Goal: Task Accomplishment & Management: Use online tool/utility

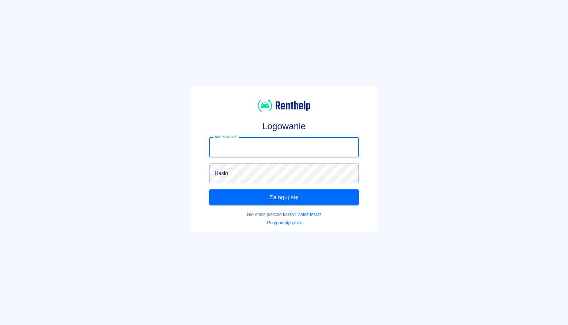
type input "[EMAIL_ADDRESS][DOMAIN_NAME]"
click at [284, 197] on button "Zaloguj się" at bounding box center [283, 197] width 149 height 16
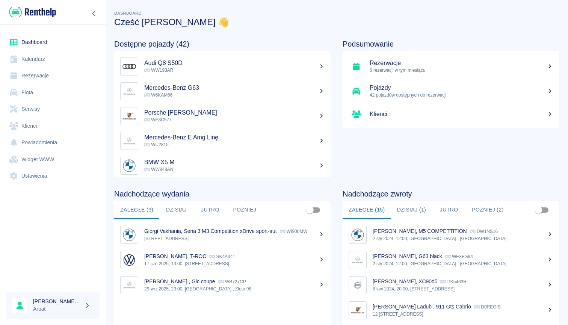
click at [36, 75] on link "Rezerwacje" at bounding box center [53, 75] width 94 height 17
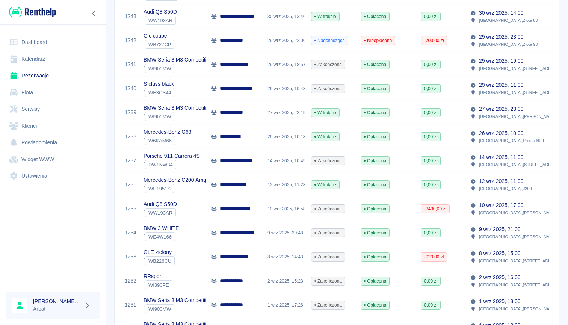
scroll to position [213, 0]
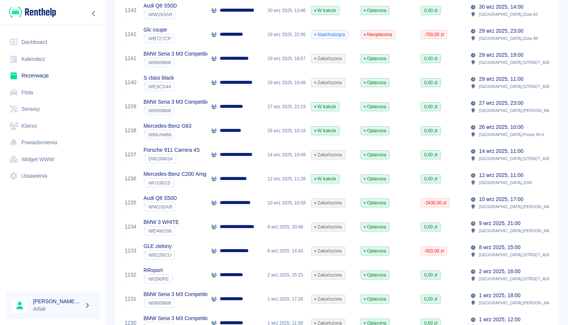
click at [280, 179] on div "12 wrz 2025, 11:28" at bounding box center [286, 179] width 44 height 24
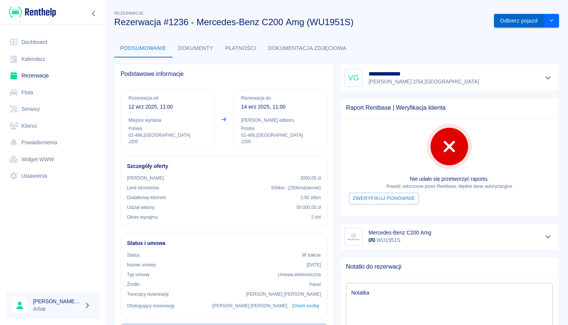
click at [520, 18] on button "Odbierz pojazd" at bounding box center [519, 21] width 50 height 14
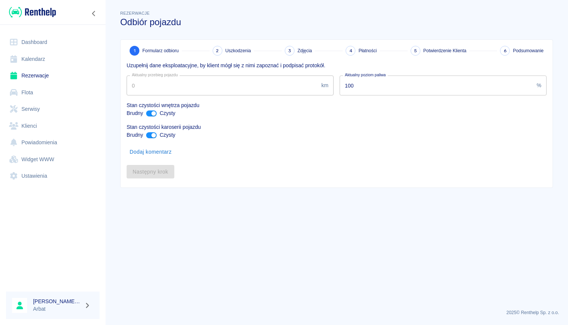
type input "80694"
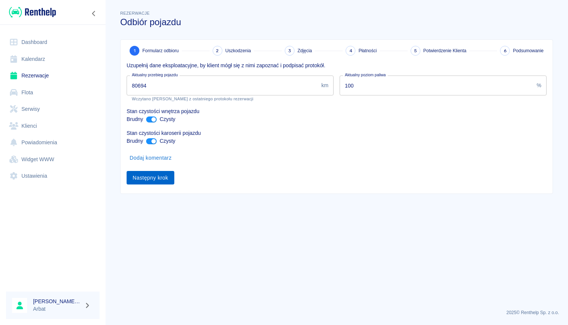
click at [141, 183] on button "Następny krok" at bounding box center [151, 178] width 48 height 14
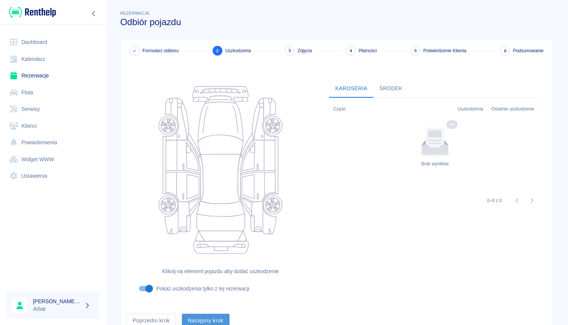
click at [213, 318] on button "Następny krok" at bounding box center [206, 321] width 48 height 14
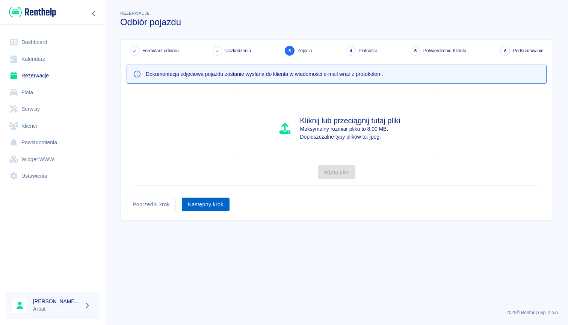
click at [209, 208] on button "Następny krok" at bounding box center [206, 205] width 48 height 14
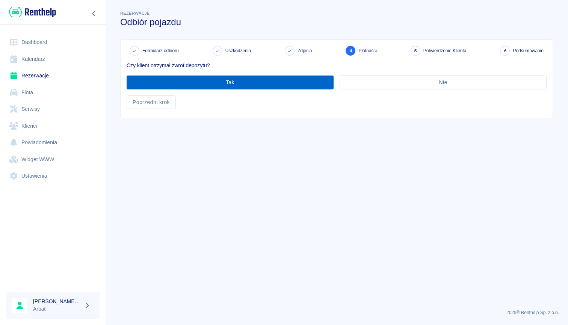
click at [280, 85] on button "Tak" at bounding box center [230, 83] width 207 height 14
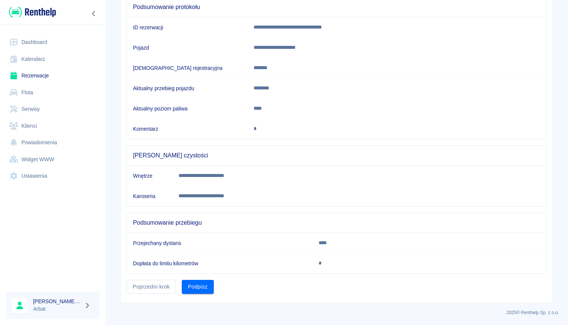
scroll to position [78, 0]
click at [202, 289] on button "Podpisz" at bounding box center [198, 287] width 32 height 14
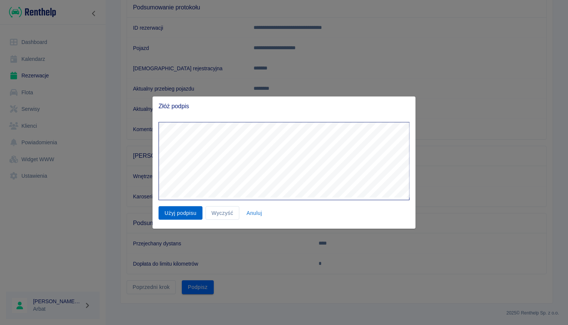
click at [184, 209] on button "Użyj podpisu" at bounding box center [181, 213] width 44 height 14
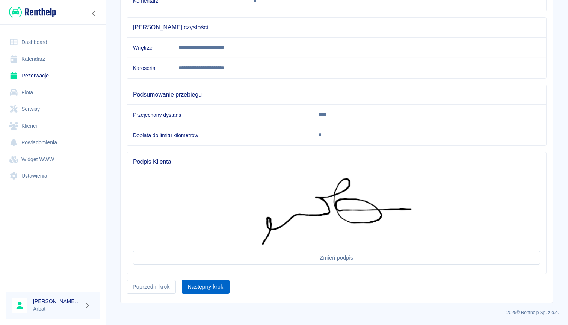
scroll to position [206, 0]
click at [206, 285] on button "Następny krok" at bounding box center [206, 287] width 48 height 14
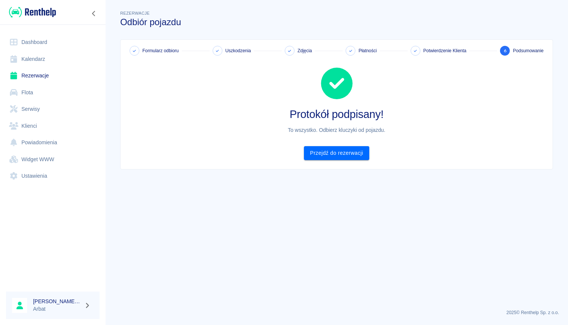
scroll to position [0, 0]
click at [97, 15] on icon "Zwiń nawigację" at bounding box center [94, 14] width 8 height 6
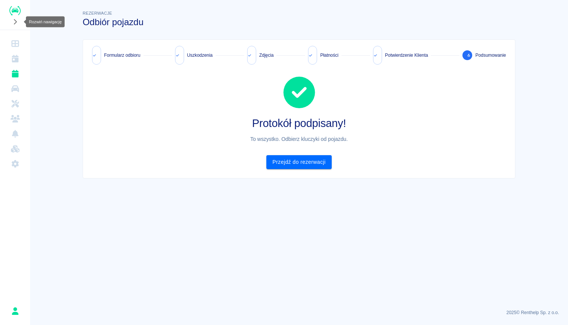
click at [17, 14] on img "Renthelp" at bounding box center [14, 10] width 11 height 9
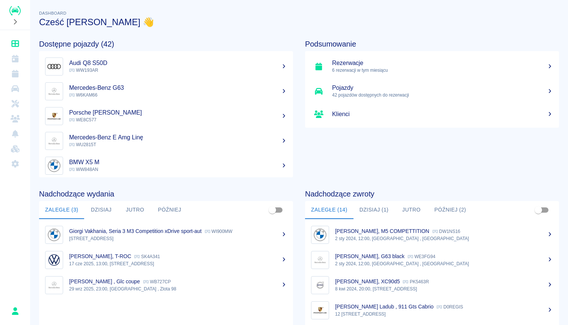
click at [352, 67] on p "6 rezerwacji w tym miesiącu" at bounding box center [442, 70] width 221 height 7
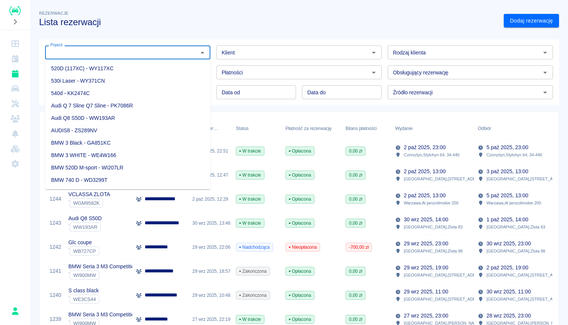
click at [183, 52] on input "Pojazd" at bounding box center [121, 52] width 149 height 9
click at [85, 156] on li "BMW 3 WHITE - WE4W166" at bounding box center [127, 155] width 165 height 12
type input "BMW 3 WHITE - WE4W166"
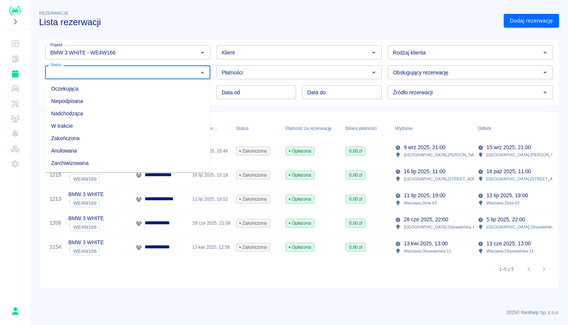
click at [147, 74] on input "Status" at bounding box center [121, 72] width 149 height 9
click at [74, 165] on li "Zarchiwizowana" at bounding box center [127, 163] width 165 height 12
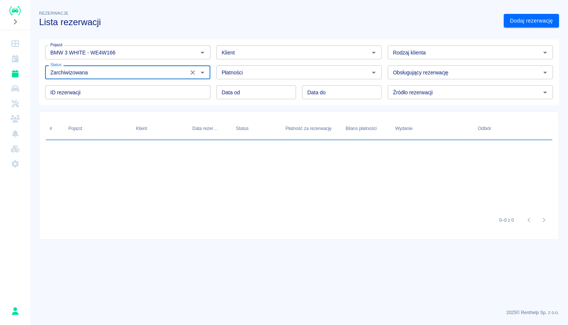
type input "Zarchiwizowana"
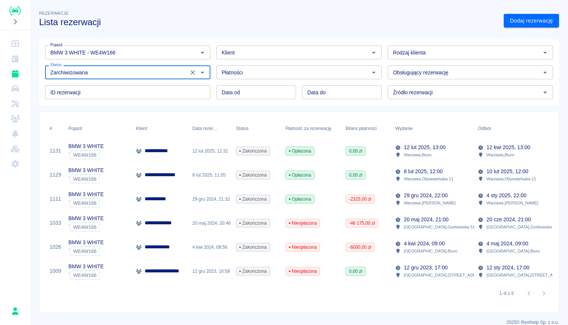
click at [193, 75] on icon "Wyczyść" at bounding box center [193, 73] width 8 height 8
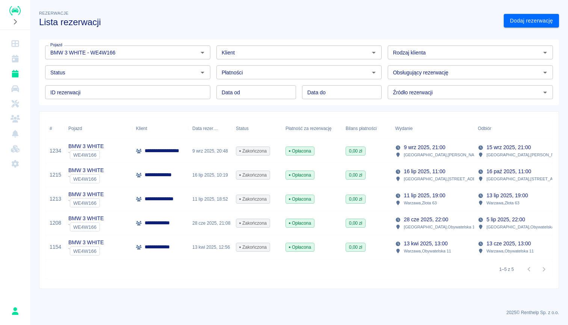
click at [330, 202] on div "Opłacona" at bounding box center [312, 199] width 60 height 24
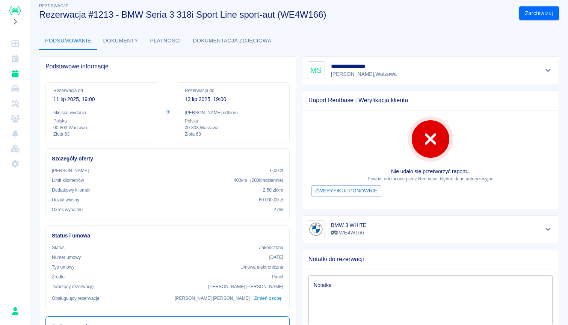
scroll to position [11, 0]
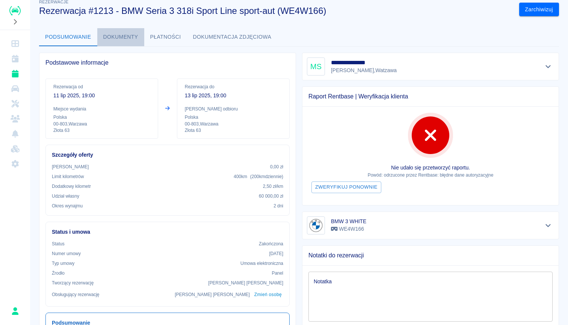
click at [127, 38] on button "Dokumenty" at bounding box center [120, 37] width 47 height 18
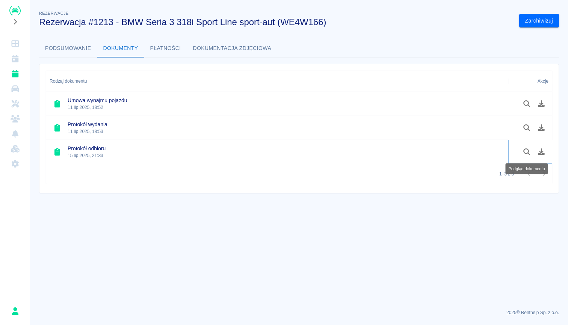
click at [526, 152] on icon "Podgląd dokumentu" at bounding box center [527, 152] width 9 height 7
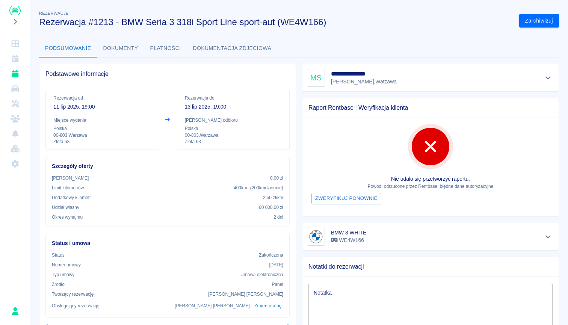
scroll to position [4, 0]
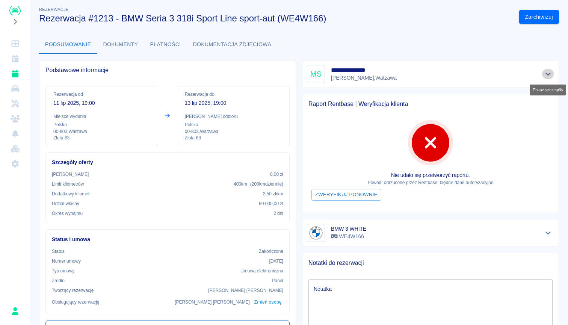
click at [550, 73] on icon "Pokaż szczegóły" at bounding box center [548, 74] width 5 height 3
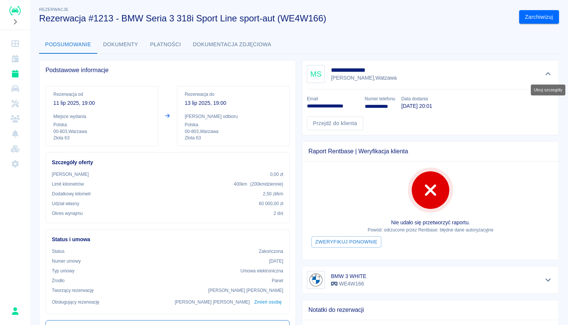
click at [550, 73] on icon "Ukryj szczegóły" at bounding box center [548, 74] width 9 height 7
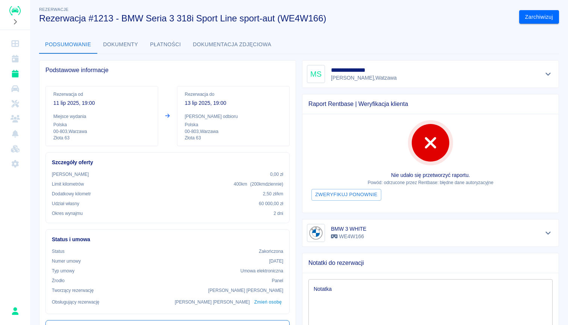
click at [112, 45] on button "Dokumenty" at bounding box center [120, 45] width 47 height 18
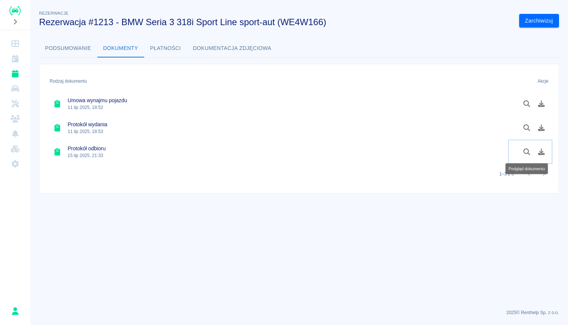
click at [528, 150] on icon "Podgląd dokumentu" at bounding box center [527, 152] width 7 height 7
click at [54, 49] on button "Podsumowanie" at bounding box center [68, 48] width 58 height 18
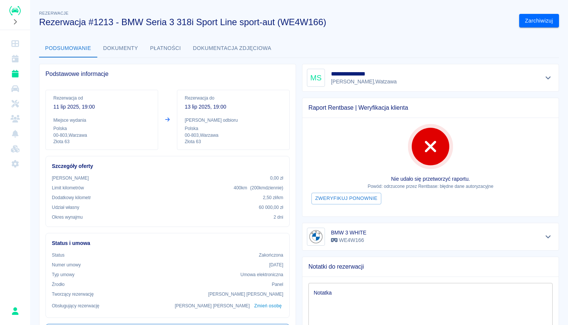
click at [126, 49] on button "Dokumenty" at bounding box center [120, 48] width 47 height 18
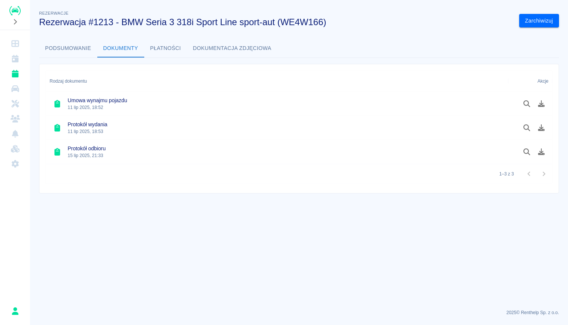
click at [180, 48] on button "Płatności" at bounding box center [165, 48] width 43 height 18
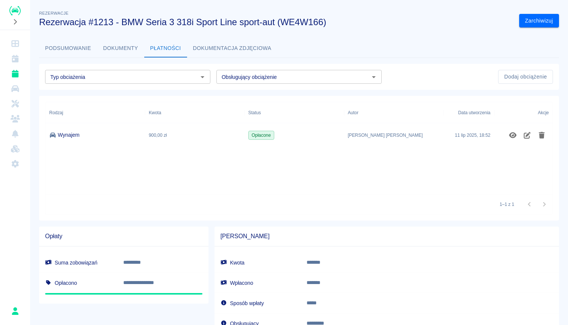
click at [122, 49] on button "Dokumenty" at bounding box center [120, 48] width 47 height 18
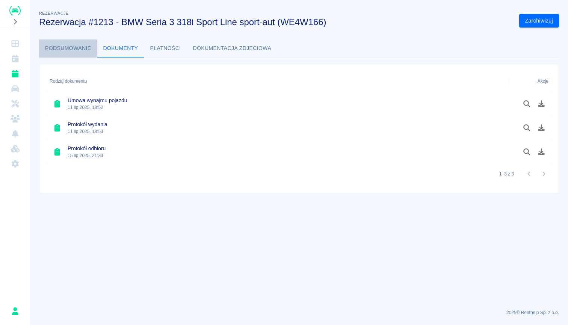
click at [73, 49] on button "Podsumowanie" at bounding box center [68, 48] width 58 height 18
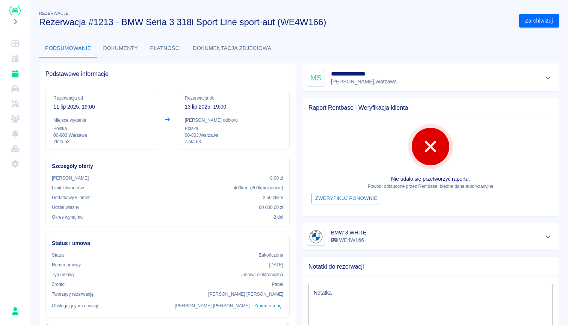
click at [130, 49] on button "Dokumenty" at bounding box center [120, 48] width 47 height 18
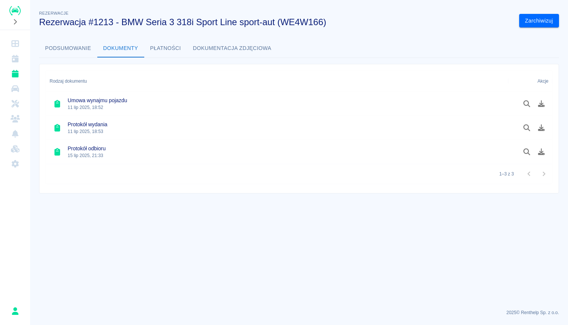
click at [58, 47] on button "Podsumowanie" at bounding box center [68, 48] width 58 height 18
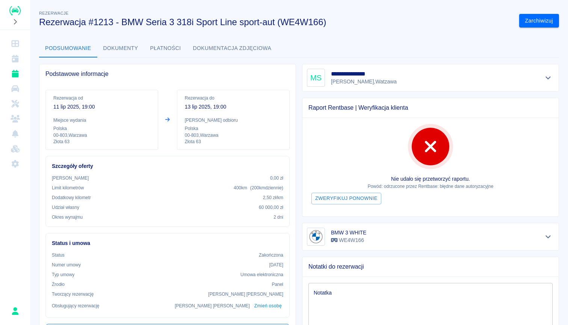
click at [550, 78] on icon "Pokaż szczegóły" at bounding box center [548, 78] width 5 height 3
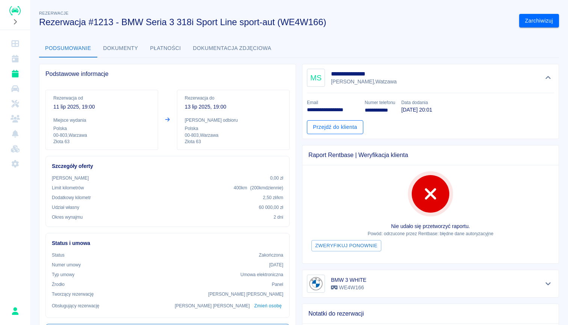
click at [341, 130] on link "Przejdź do klienta" at bounding box center [335, 127] width 56 height 14
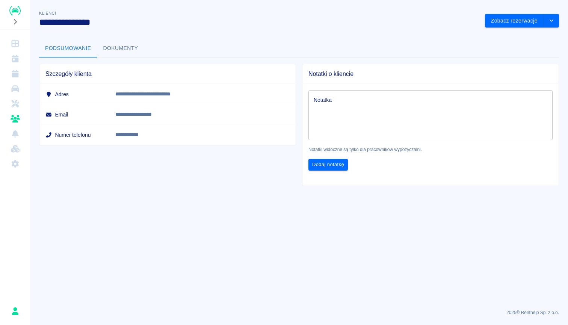
click at [120, 48] on button "Dokumenty" at bounding box center [120, 48] width 47 height 18
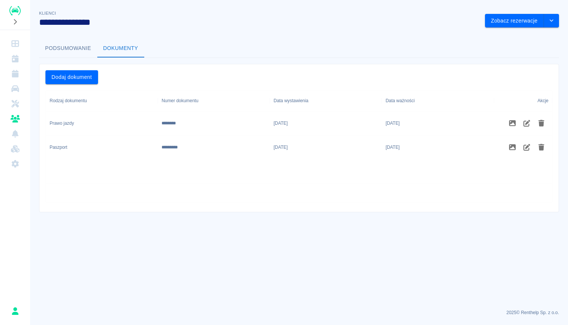
click at [73, 52] on button "Podsumowanie" at bounding box center [68, 48] width 58 height 18
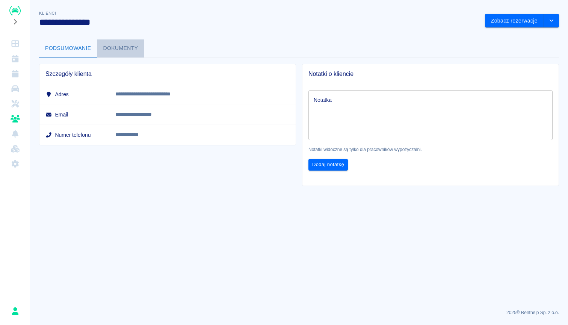
click at [126, 49] on button "Dokumenty" at bounding box center [120, 48] width 47 height 18
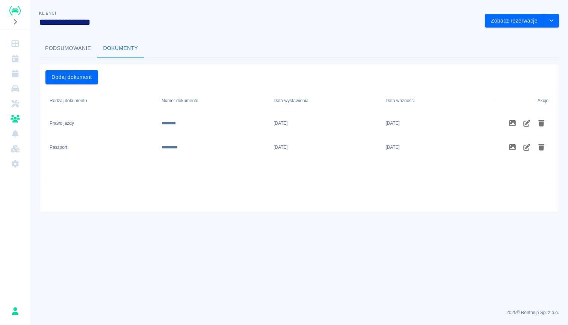
click at [66, 52] on button "Podsumowanie" at bounding box center [68, 48] width 58 height 18
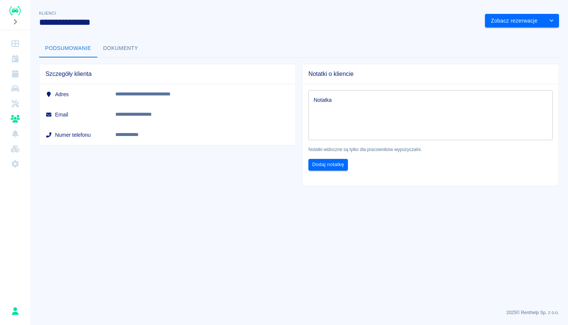
click at [126, 50] on button "Dokumenty" at bounding box center [120, 48] width 47 height 18
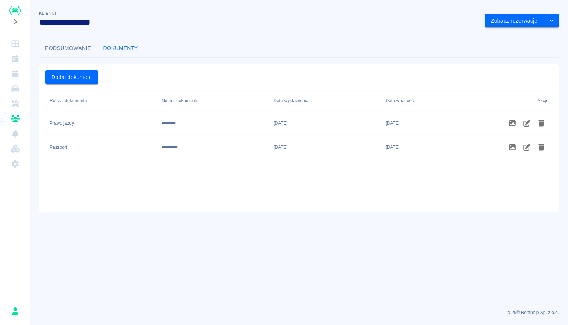
click at [87, 45] on button "Podsumowanie" at bounding box center [68, 48] width 58 height 18
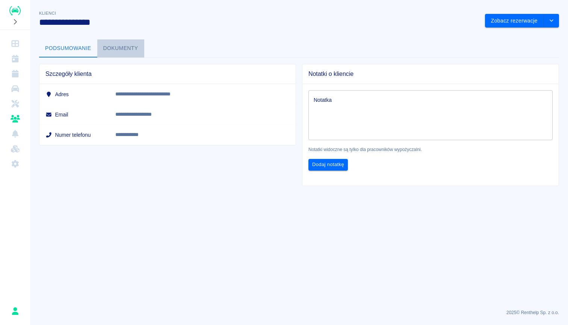
click at [120, 49] on button "Dokumenty" at bounding box center [120, 48] width 47 height 18
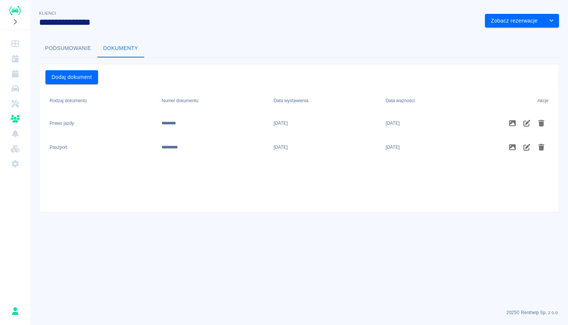
click at [67, 47] on button "Podsumowanie" at bounding box center [68, 48] width 58 height 18
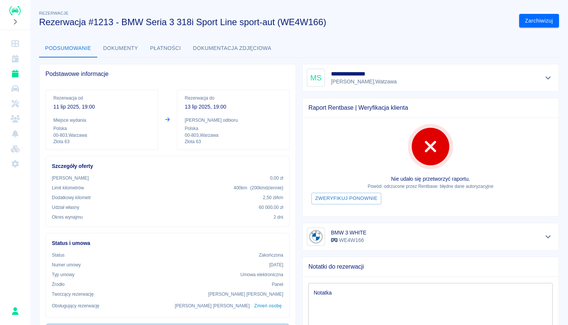
click at [406, 74] on div "**********" at bounding box center [430, 78] width 247 height 18
click at [555, 81] on div "**********" at bounding box center [430, 78] width 257 height 28
click at [549, 80] on icon "Pokaż szczegóły" at bounding box center [548, 77] width 9 height 7
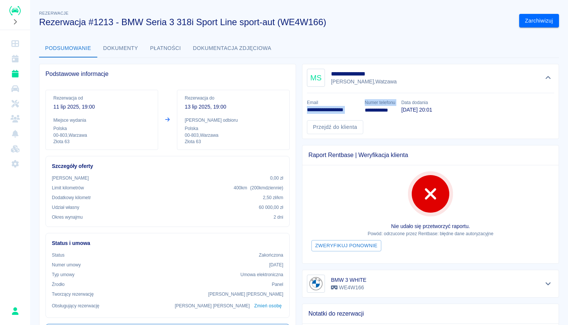
drag, startPoint x: 307, startPoint y: 110, endPoint x: 360, endPoint y: 111, distance: 53.0
click at [360, 111] on div "**********" at bounding box center [427, 113] width 253 height 41
click at [360, 111] on div "**********" at bounding box center [377, 103] width 36 height 21
drag, startPoint x: 360, startPoint y: 111, endPoint x: 305, endPoint y: 112, distance: 54.9
click at [305, 112] on div "**********" at bounding box center [427, 113] width 253 height 41
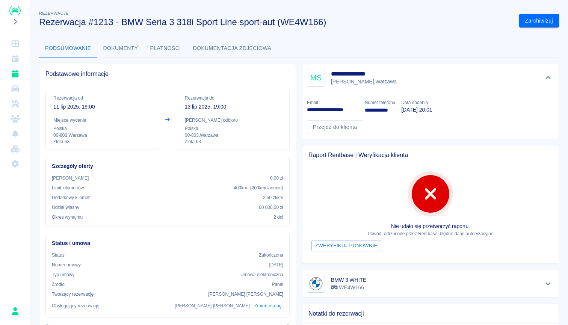
click at [338, 96] on div "**********" at bounding box center [330, 103] width 58 height 21
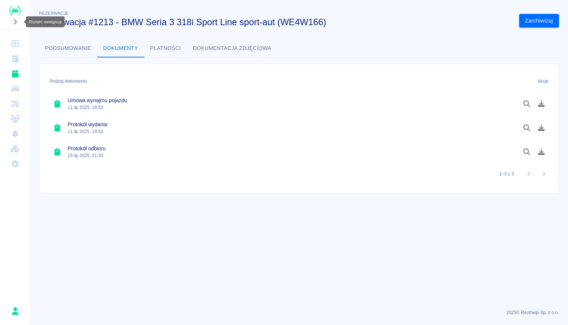
click at [17, 22] on icon "Rozwiń nawigację" at bounding box center [15, 22] width 8 height 6
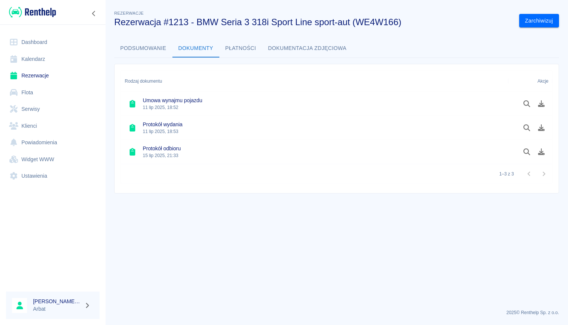
click at [44, 72] on link "Rezerwacje" at bounding box center [53, 75] width 94 height 17
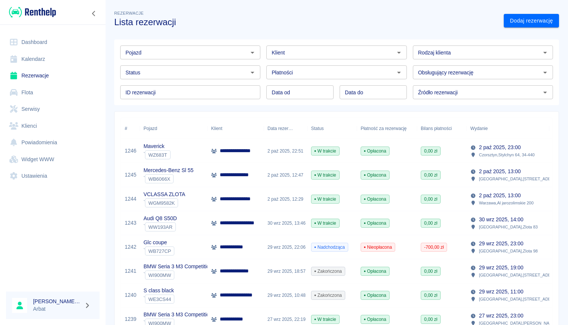
click at [170, 52] on input "Pojazd" at bounding box center [184, 52] width 123 height 9
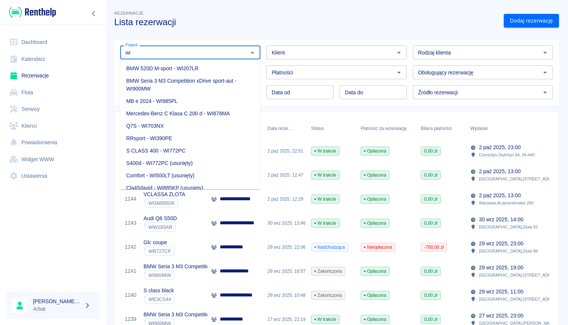
click at [177, 89] on li "BMW Seria 3 M3 Competition xDrive sport-aut - WI900MW" at bounding box center [190, 85] width 140 height 20
type input "BMW Seria 3 M3 Competition xDrive sport-aut - WI900MW"
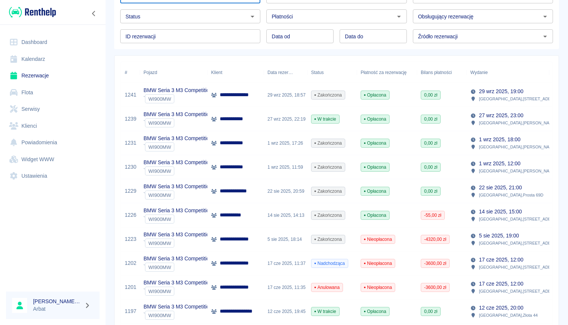
scroll to position [57, 0]
click at [283, 192] on div "22 sie 2025, 20:59" at bounding box center [286, 191] width 44 height 24
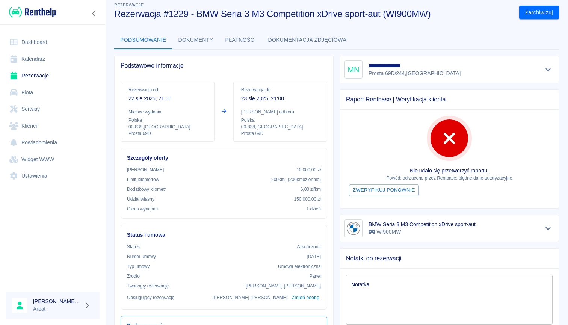
scroll to position [9, 0]
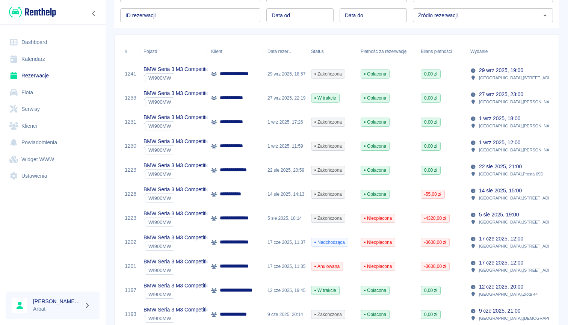
scroll to position [85, 0]
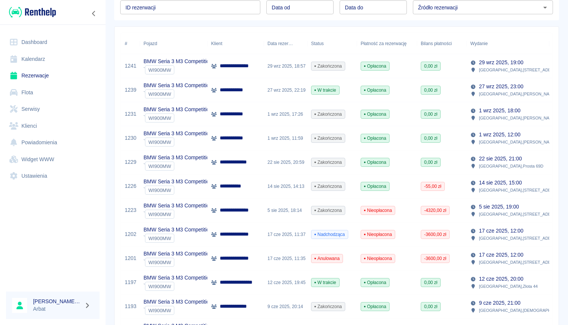
click at [276, 211] on div "5 sie 2025, 18:14" at bounding box center [286, 211] width 44 height 24
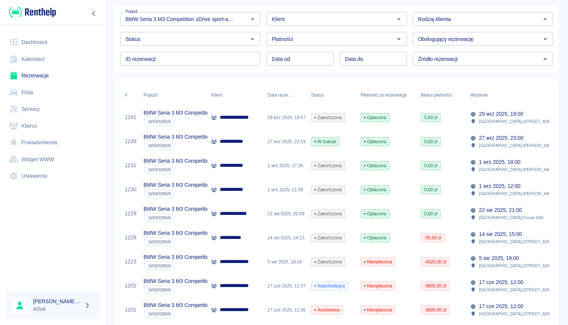
scroll to position [1, 0]
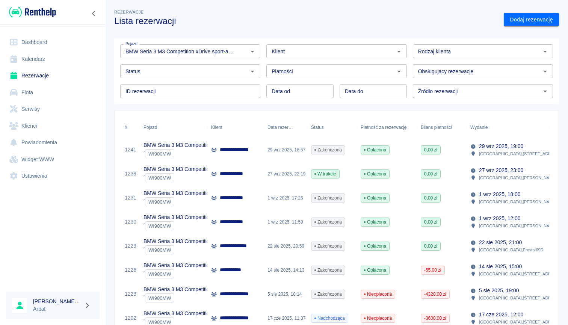
click at [168, 72] on input "Status" at bounding box center [184, 71] width 123 height 9
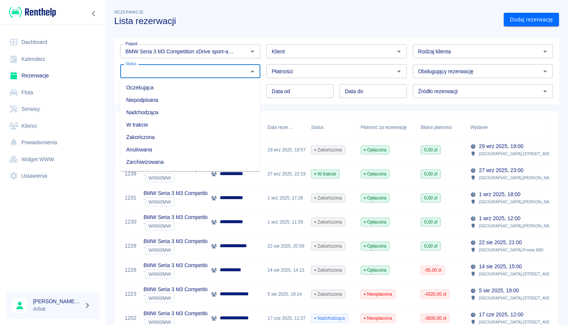
click at [150, 162] on li "Zarchiwizowana" at bounding box center [190, 162] width 140 height 12
type input "Zarchiwizowana"
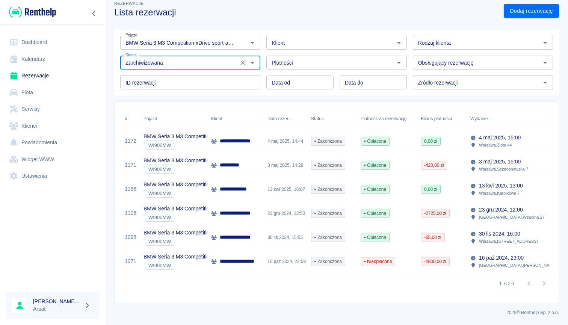
scroll to position [10, 0]
click at [244, 65] on icon "Wyczyść" at bounding box center [243, 63] width 8 height 8
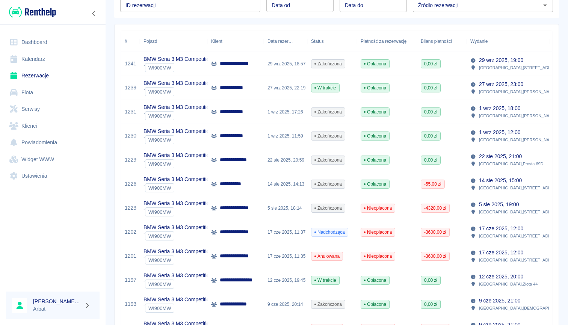
scroll to position [78, 0]
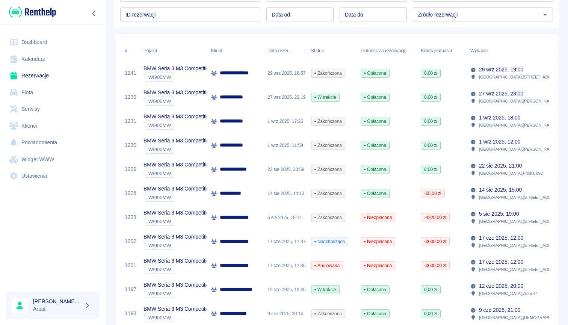
click at [273, 98] on div "27 wrz 2025, 22:19" at bounding box center [286, 97] width 44 height 24
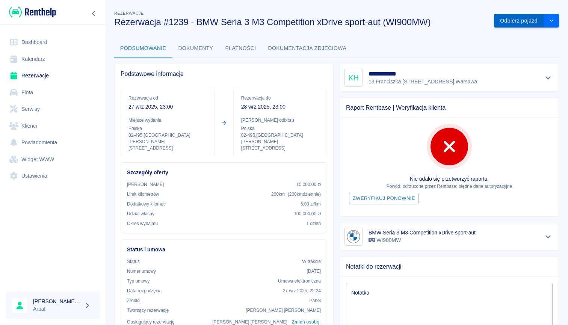
click at [521, 20] on button "Odbierz pojazd" at bounding box center [519, 21] width 50 height 14
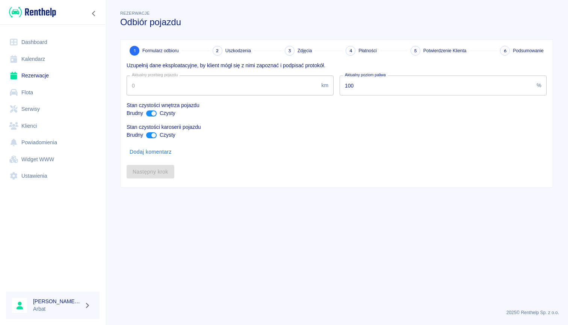
type input "37712"
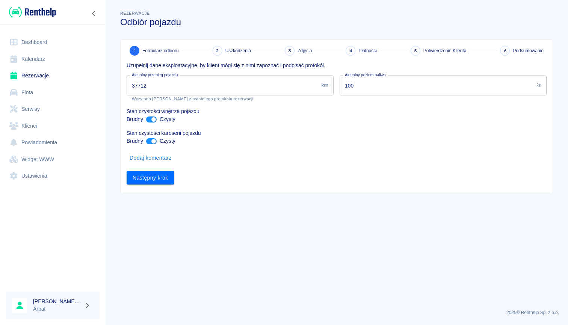
click at [149, 188] on div "1 Formularz odbioru 2 Uszkodzenia 3 Zdjęcia 4 Płatności 5 Potwierdzenie Klienta…" at bounding box center [337, 117] width 432 height 154
click at [161, 176] on button "Następny krok" at bounding box center [151, 178] width 48 height 14
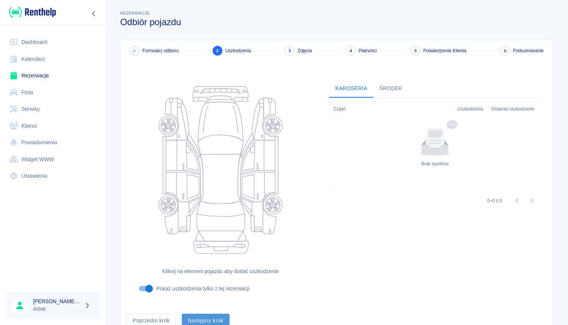
click at [216, 321] on button "Następny krok" at bounding box center [206, 321] width 48 height 14
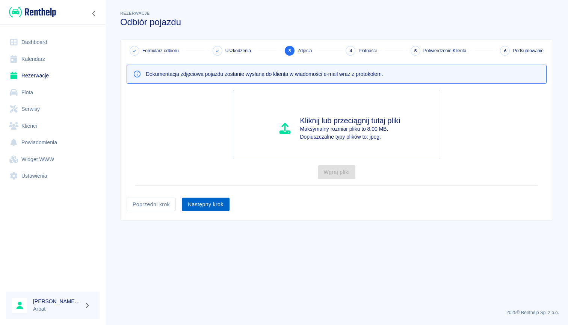
click at [221, 207] on button "Następny krok" at bounding box center [206, 205] width 48 height 14
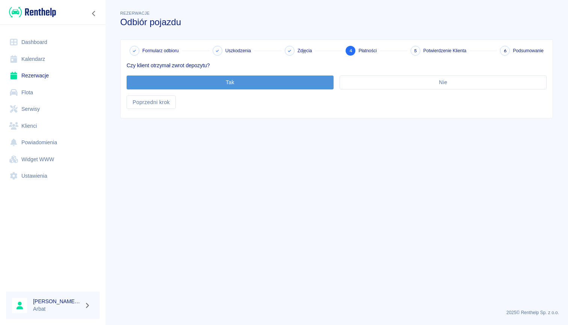
click at [291, 85] on button "Tak" at bounding box center [230, 83] width 207 height 14
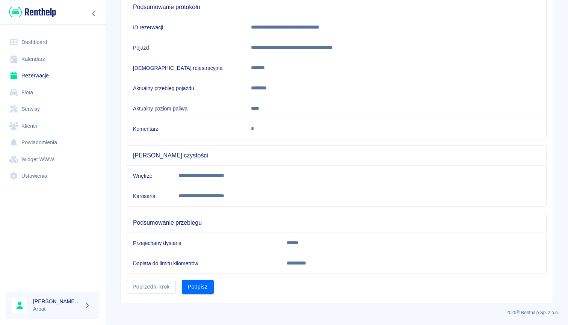
scroll to position [78, 0]
click at [201, 292] on button "Podpisz" at bounding box center [198, 287] width 32 height 14
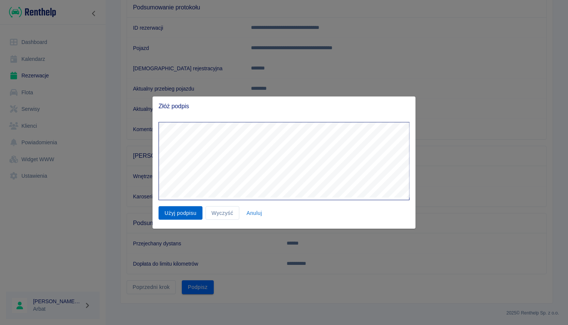
click at [162, 213] on button "Użyj podpisu" at bounding box center [181, 213] width 44 height 14
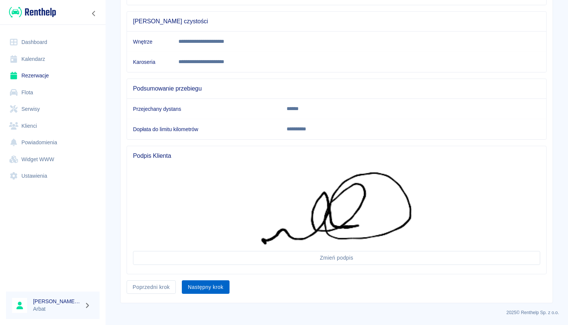
click at [215, 289] on button "Następny krok" at bounding box center [206, 287] width 48 height 14
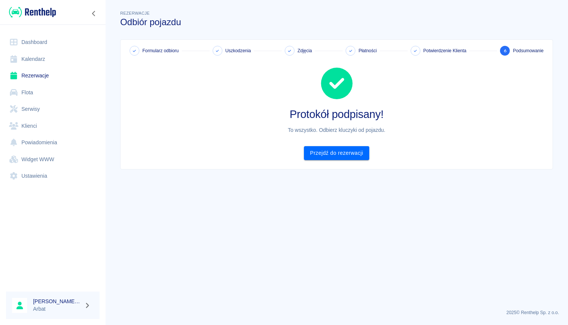
scroll to position [0, 0]
click at [35, 72] on link "Rezerwacje" at bounding box center [53, 75] width 94 height 17
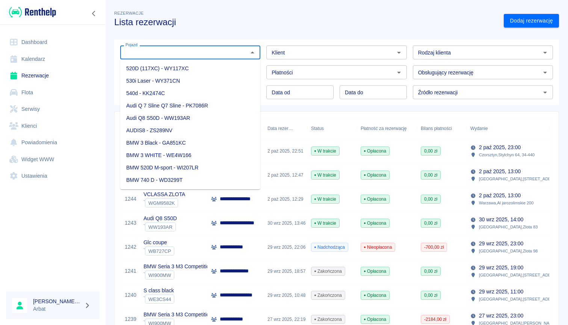
click at [194, 49] on input "Pojazd" at bounding box center [184, 52] width 123 height 9
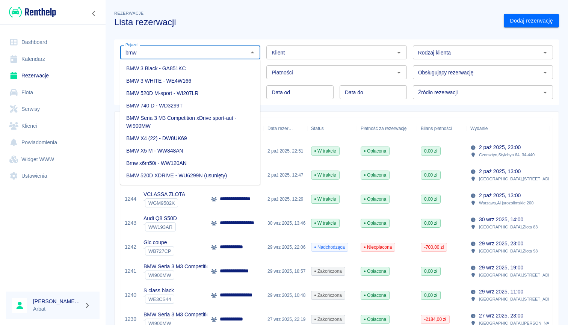
click at [189, 66] on li "BMW 3 Black - GA851KC" at bounding box center [190, 68] width 140 height 12
type input "BMW 3 Black - GA851KC"
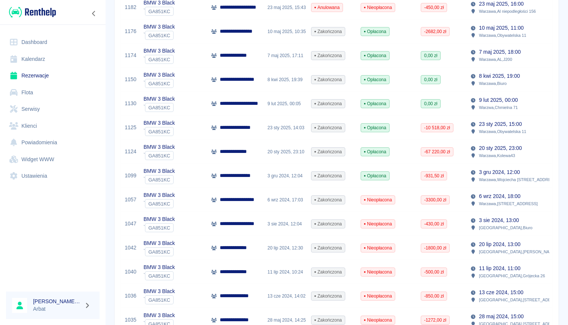
scroll to position [0, 9]
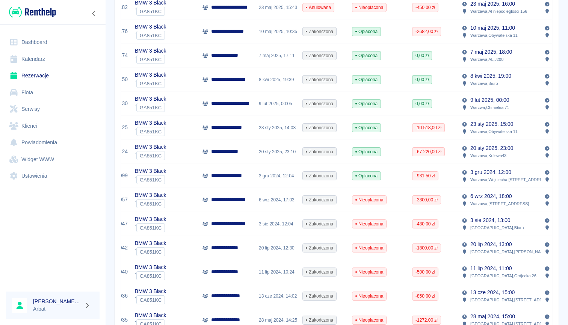
click at [279, 153] on div "20 sty 2025, 23:10" at bounding box center [277, 152] width 44 height 24
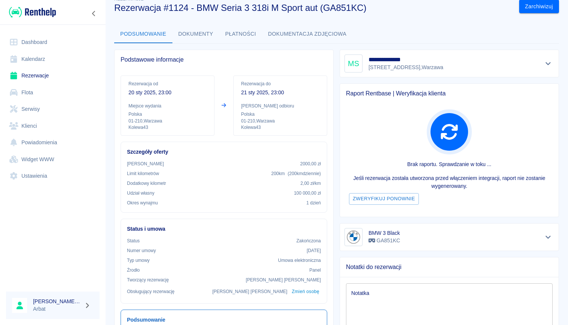
scroll to position [29, 0]
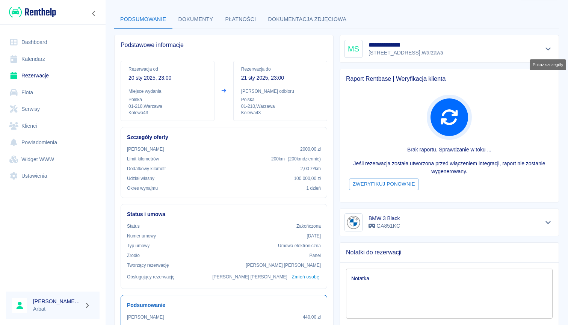
click at [549, 48] on icon "Pokaż szczegóły" at bounding box center [548, 48] width 9 height 7
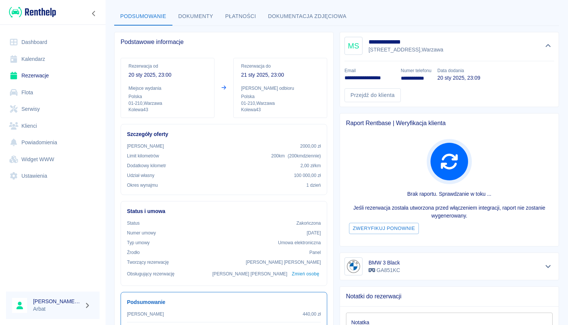
scroll to position [31, 0]
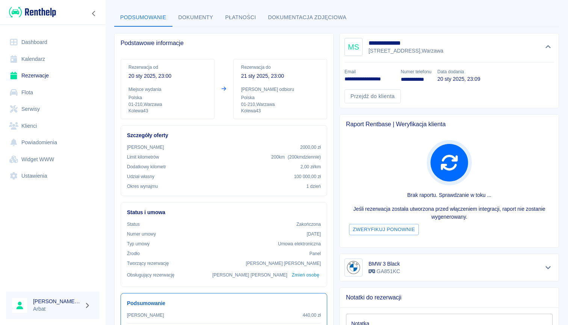
click at [188, 14] on button "Dokumenty" at bounding box center [196, 18] width 47 height 18
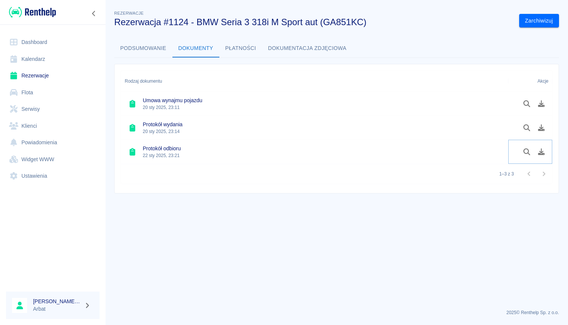
click at [531, 148] on button "Podgląd dokumentu" at bounding box center [527, 152] width 15 height 13
click at [136, 48] on button "Podsumowanie" at bounding box center [143, 48] width 58 height 18
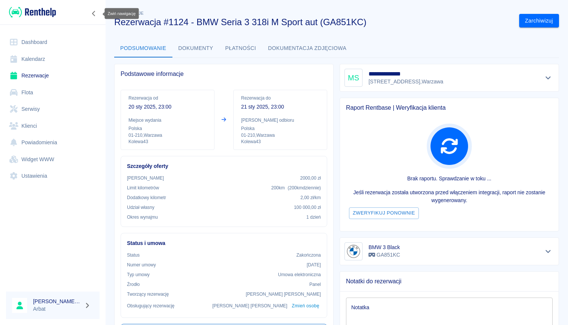
click at [95, 13] on icon "Zwiń nawigację" at bounding box center [94, 14] width 8 height 6
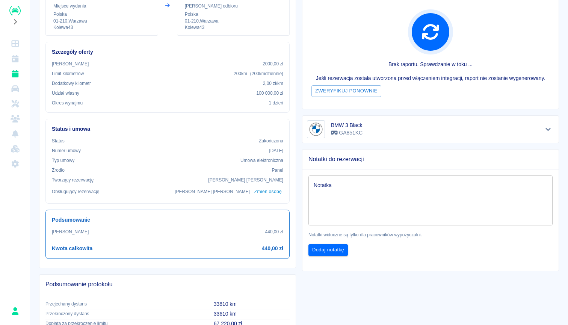
scroll to position [120, 0]
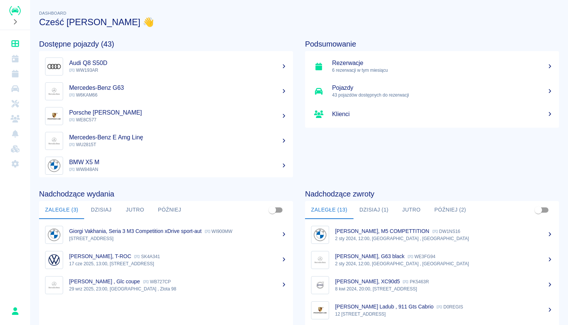
click at [19, 9] on img "Renthelp" at bounding box center [14, 10] width 11 height 9
click at [336, 95] on p "43 pojazdów dostępnych do rezerwacji" at bounding box center [442, 95] width 221 height 7
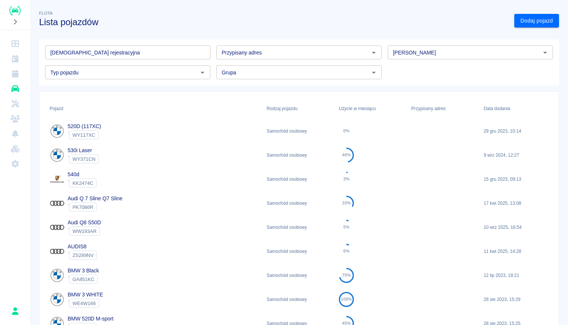
click at [11, 10] on img "Renthelp" at bounding box center [14, 10] width 11 height 9
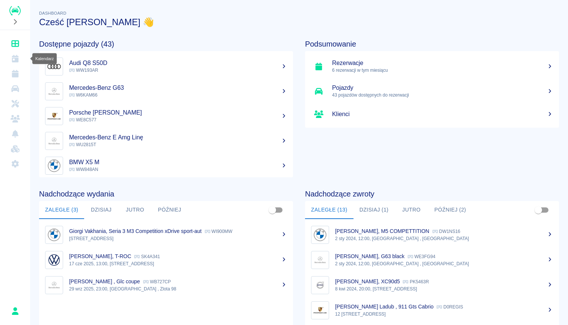
click at [14, 61] on icon "Kalendarz" at bounding box center [15, 59] width 7 height 8
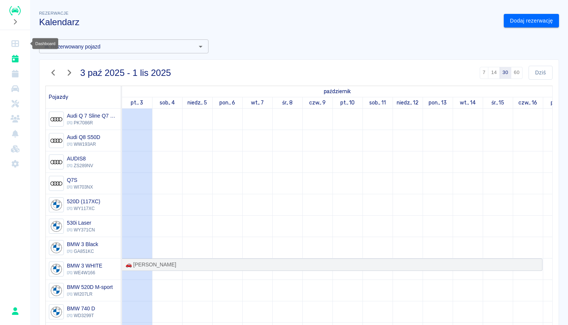
click at [17, 42] on icon "Dashboard" at bounding box center [15, 44] width 9 height 8
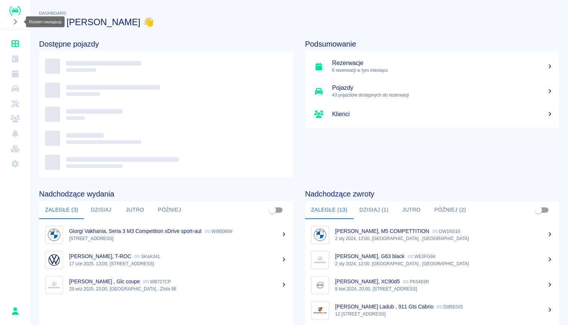
click at [47, 24] on div "Rozwiń nawigację" at bounding box center [45, 22] width 39 height 11
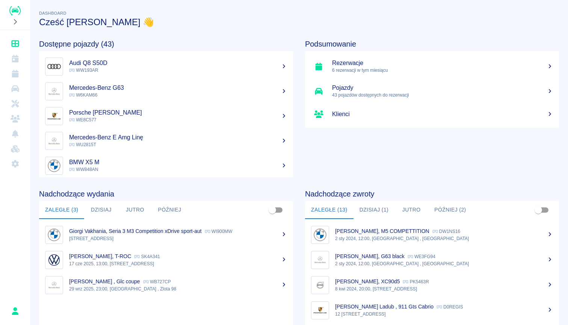
click at [12, 9] on img "Renthelp" at bounding box center [14, 10] width 11 height 9
click at [353, 95] on p "43 pojazdów dostępnych do rezerwacji" at bounding box center [442, 95] width 221 height 7
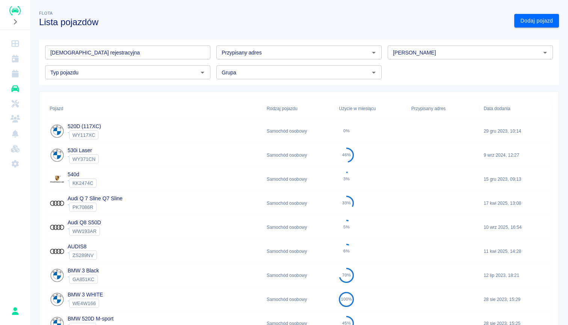
click at [123, 53] on input "[DEMOGRAPHIC_DATA] rejestracyjna" at bounding box center [127, 52] width 165 height 14
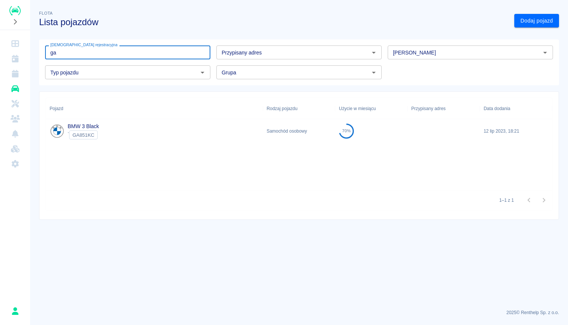
type input "g"
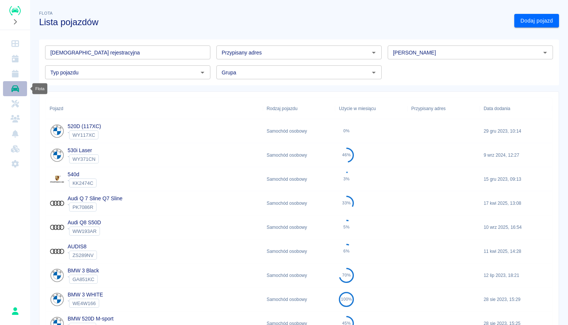
click at [15, 90] on icon "Flota" at bounding box center [15, 88] width 8 height 7
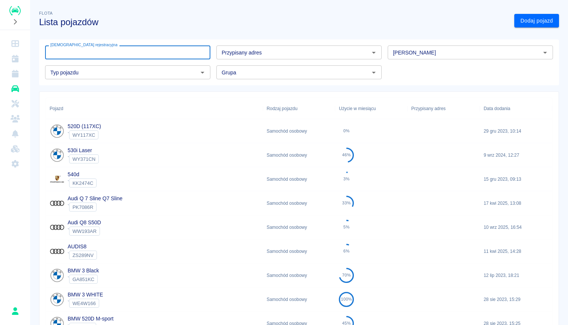
click at [82, 56] on input "[DEMOGRAPHIC_DATA] rejestracyjna" at bounding box center [127, 52] width 165 height 14
click at [16, 44] on icon "Dashboard" at bounding box center [15, 43] width 8 height 7
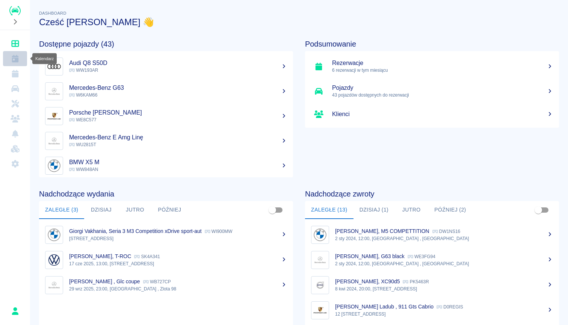
click at [17, 56] on icon "Kalendarz" at bounding box center [15, 59] width 7 height 8
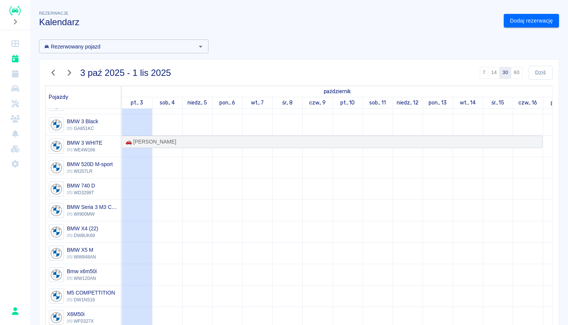
scroll to position [131, 0]
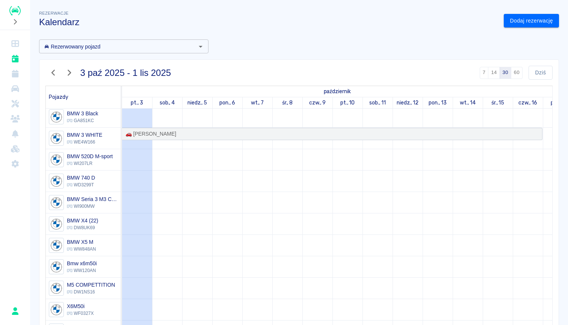
click at [16, 11] on img "Renthelp" at bounding box center [14, 10] width 11 height 9
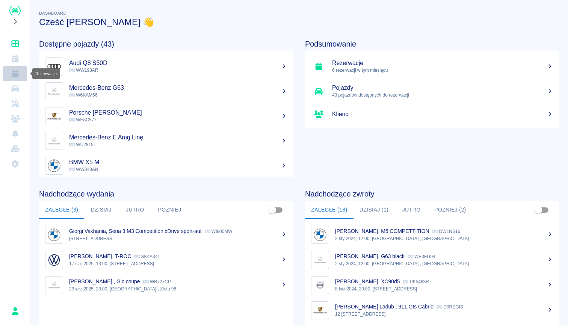
click at [15, 75] on icon "Rezerwacje" at bounding box center [15, 74] width 7 height 8
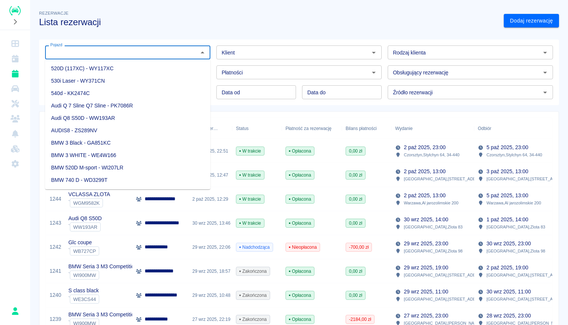
click at [141, 49] on input "Pojazd" at bounding box center [121, 52] width 149 height 9
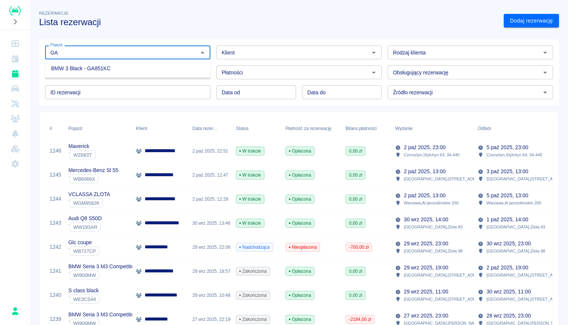
click at [138, 73] on li "BMW 3 Black - GA851KC" at bounding box center [127, 68] width 165 height 12
type input "BMW 3 Black - GA851KC"
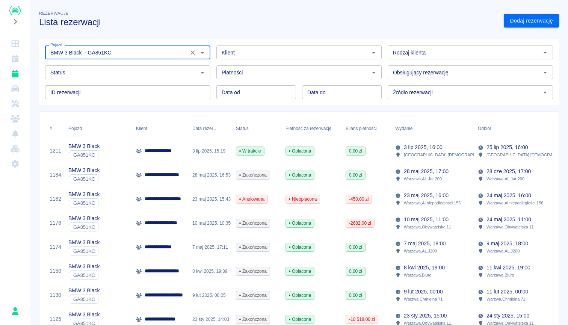
click at [140, 71] on input "Status" at bounding box center [121, 72] width 149 height 9
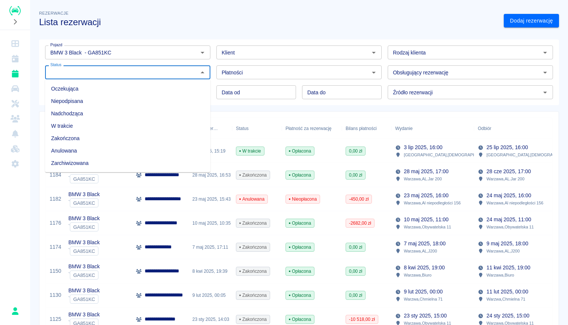
click at [87, 162] on li "Zarchiwizowana" at bounding box center [127, 163] width 165 height 12
type input "Zarchiwizowana"
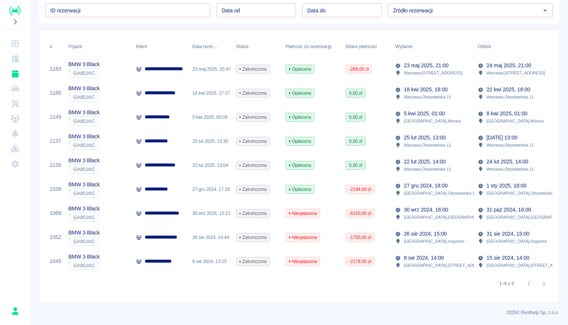
scroll to position [82, 0]
click at [206, 95] on div "18 kwi 2025, 17:37" at bounding box center [211, 93] width 44 height 24
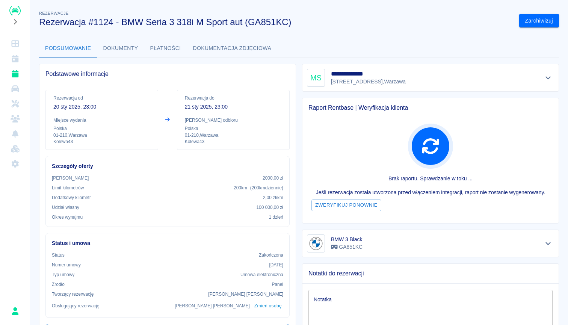
click at [15, 12] on img "Renthelp" at bounding box center [14, 10] width 11 height 9
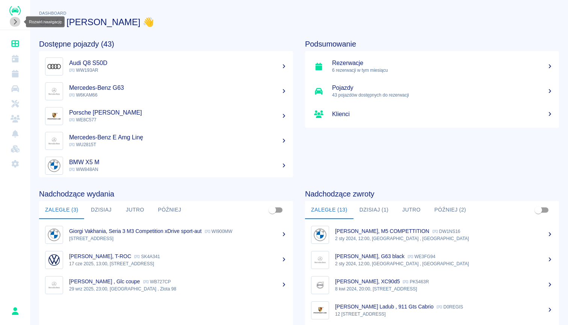
click at [17, 21] on icon "Rozwiń nawigację" at bounding box center [15, 22] width 8 height 6
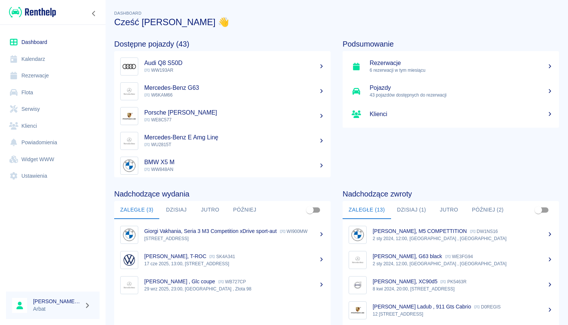
click at [46, 93] on link "Flota" at bounding box center [53, 92] width 94 height 17
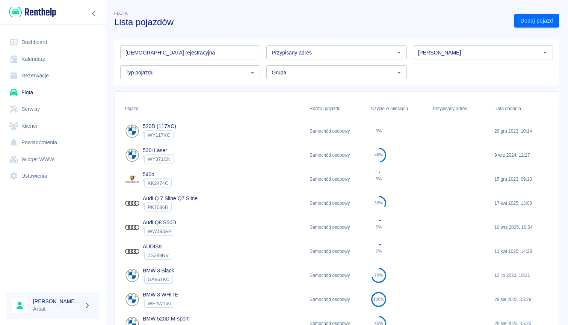
click at [165, 56] on input "[DEMOGRAPHIC_DATA] rejestracyjna" at bounding box center [190, 52] width 140 height 14
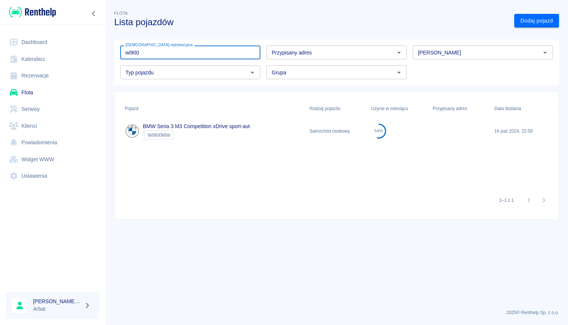
type input "wi900"
click at [209, 132] on div "` WI900MW" at bounding box center [196, 134] width 107 height 9
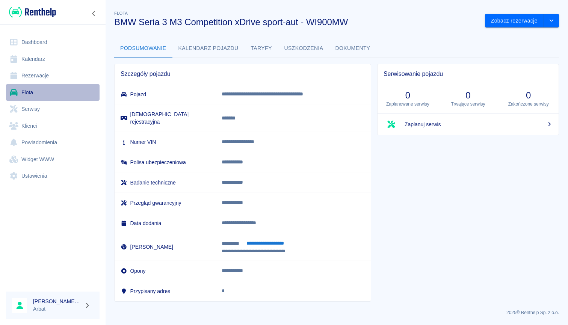
click at [36, 94] on link "Flota" at bounding box center [53, 92] width 94 height 17
